Goal: Task Accomplishment & Management: Manage account settings

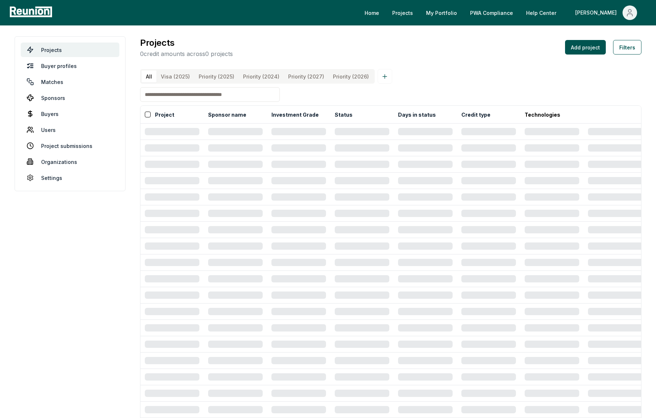
click at [218, 93] on input at bounding box center [210, 94] width 140 height 15
type input "******"
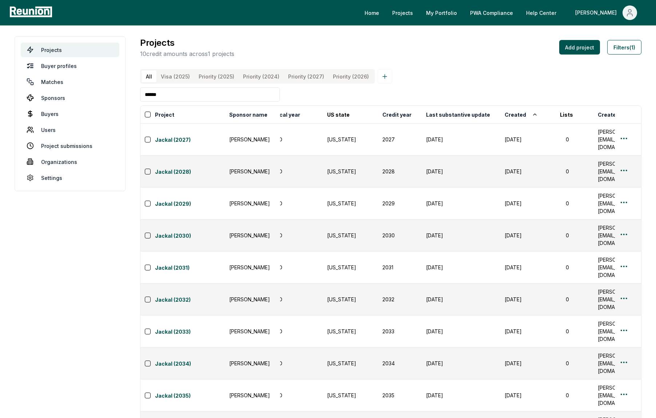
scroll to position [0, 474]
click at [625, 131] on html "Please visit us on your desktop We're working on making our marketplace mobile-…" at bounding box center [328, 236] width 656 height 473
click at [610, 157] on div "Edit" at bounding box center [615, 161] width 69 height 12
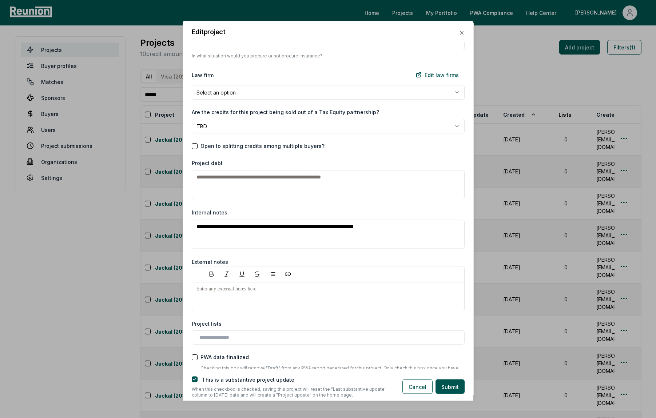
scroll to position [1062, 0]
